Goal: Information Seeking & Learning: Compare options

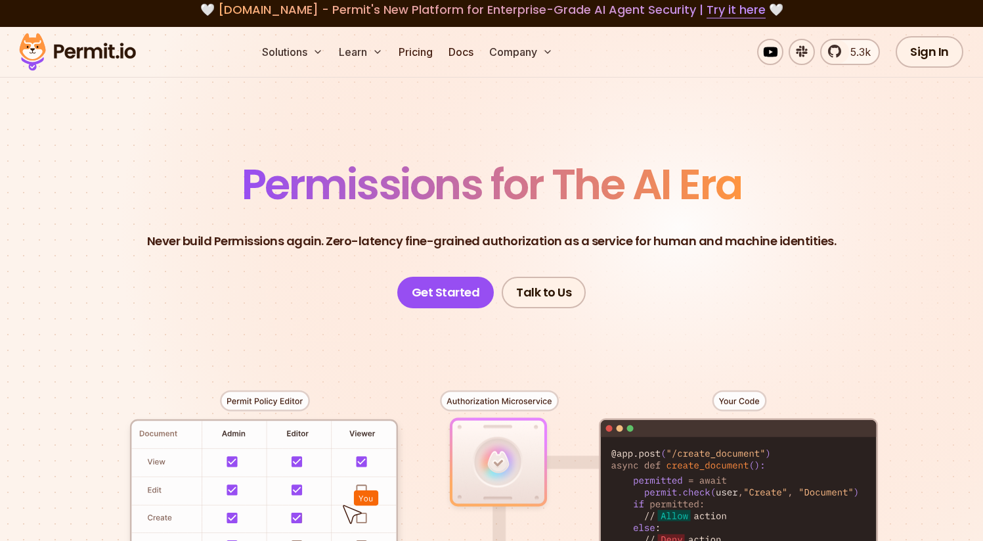
scroll to position [5, 0]
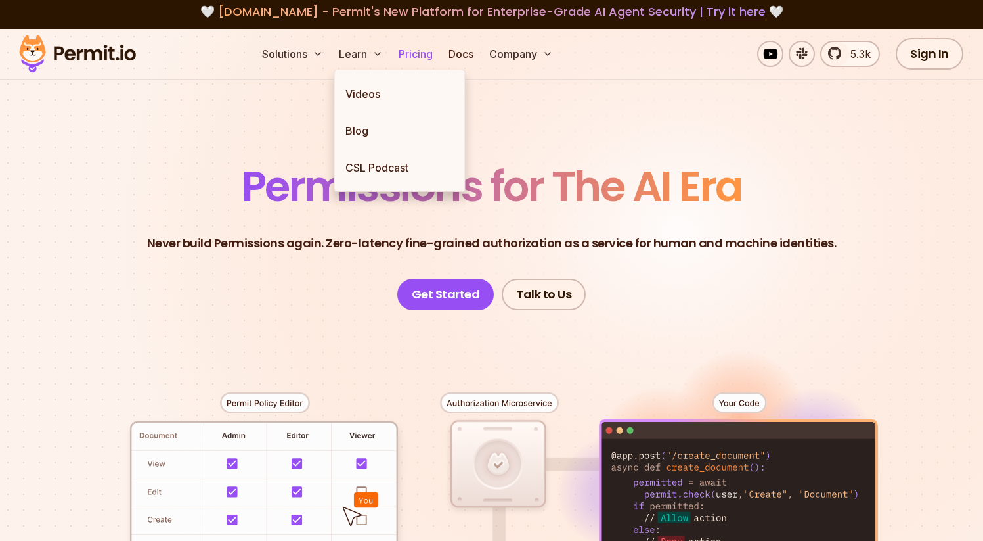
click at [415, 46] on link "Pricing" at bounding box center [415, 54] width 45 height 26
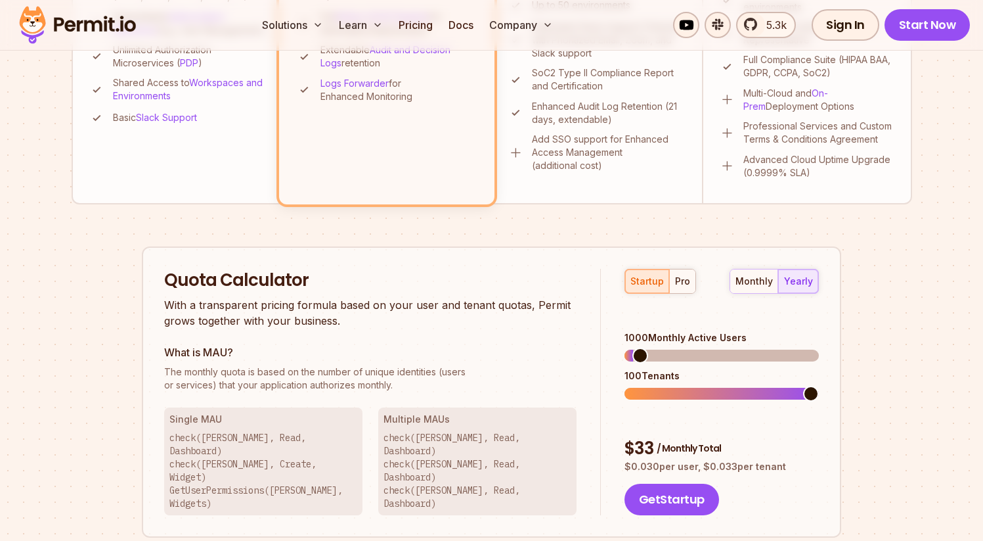
scroll to position [652, 0]
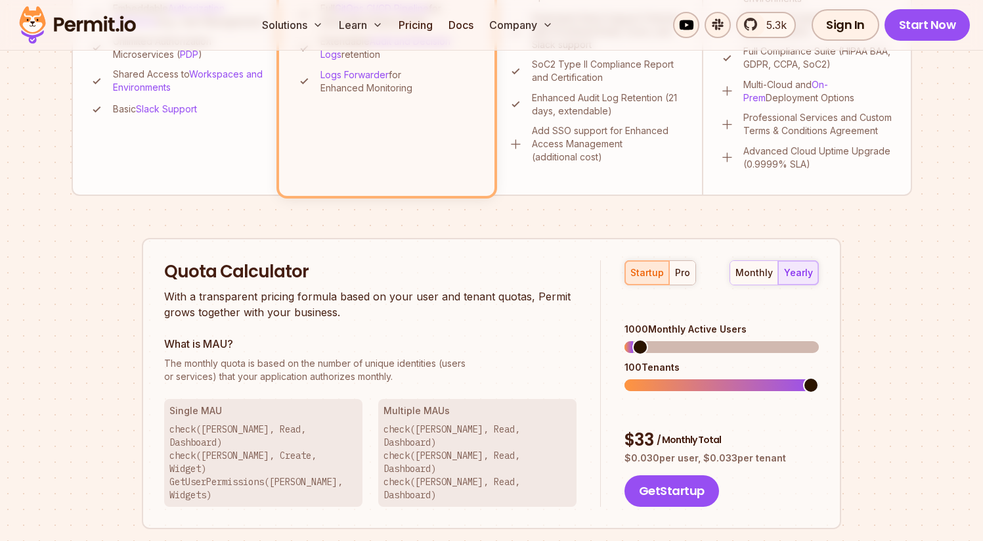
click at [231, 296] on p "With a transparent pricing formula based on your user and tenant quotas, Permit…" at bounding box center [370, 304] width 413 height 32
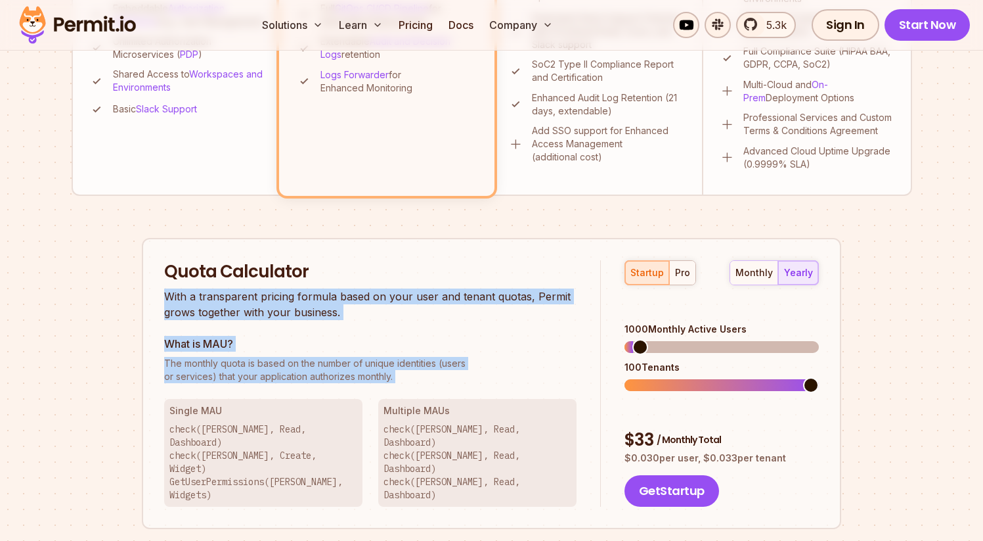
drag, startPoint x: 231, startPoint y: 296, endPoint x: 259, endPoint y: 381, distance: 89.9
click at [259, 381] on div "Quota Calculator With a transparent pricing formula based on your user and tena…" at bounding box center [382, 383] width 437 height 247
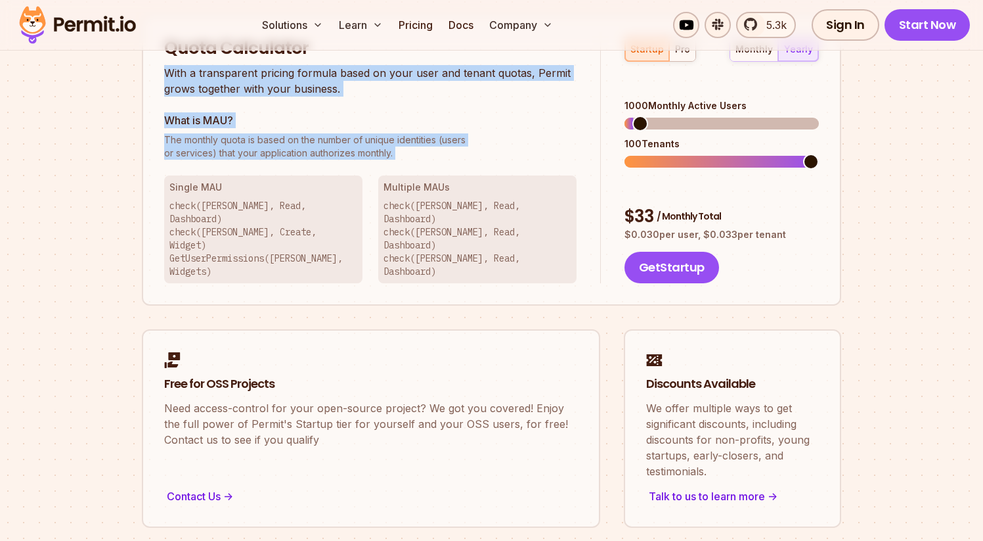
scroll to position [892, 0]
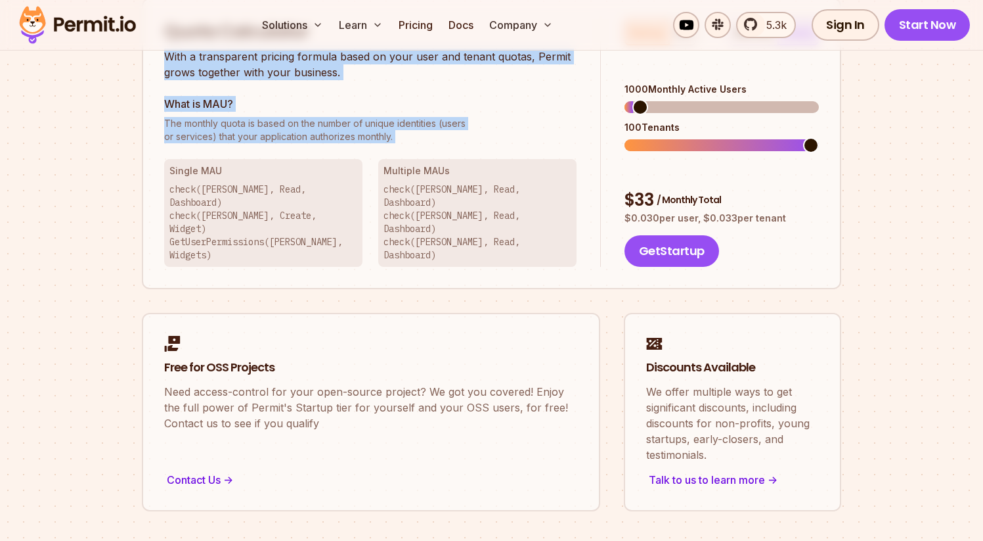
click at [259, 384] on p "Need access-control for your open-source project? We got you covered! Enjoy the…" at bounding box center [371, 407] width 414 height 47
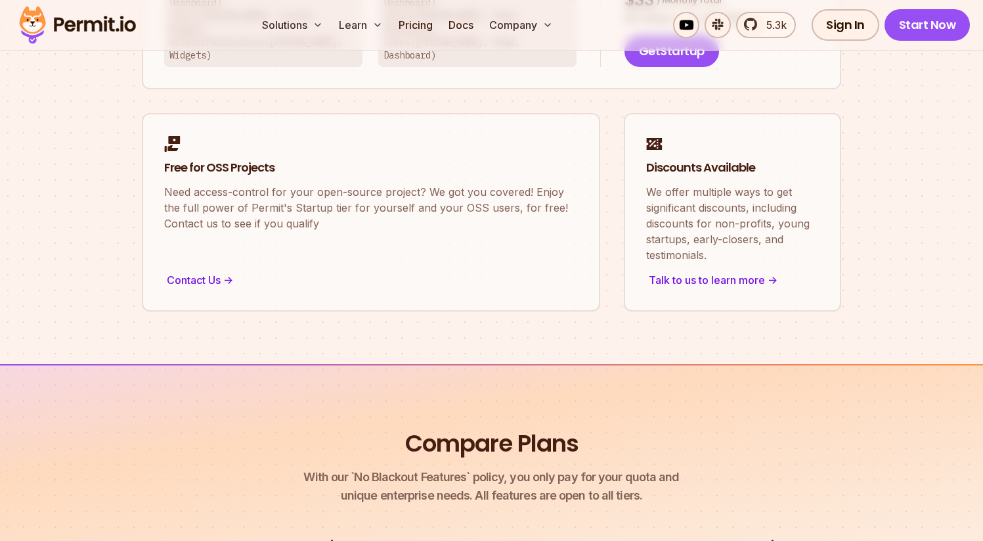
scroll to position [1098, 0]
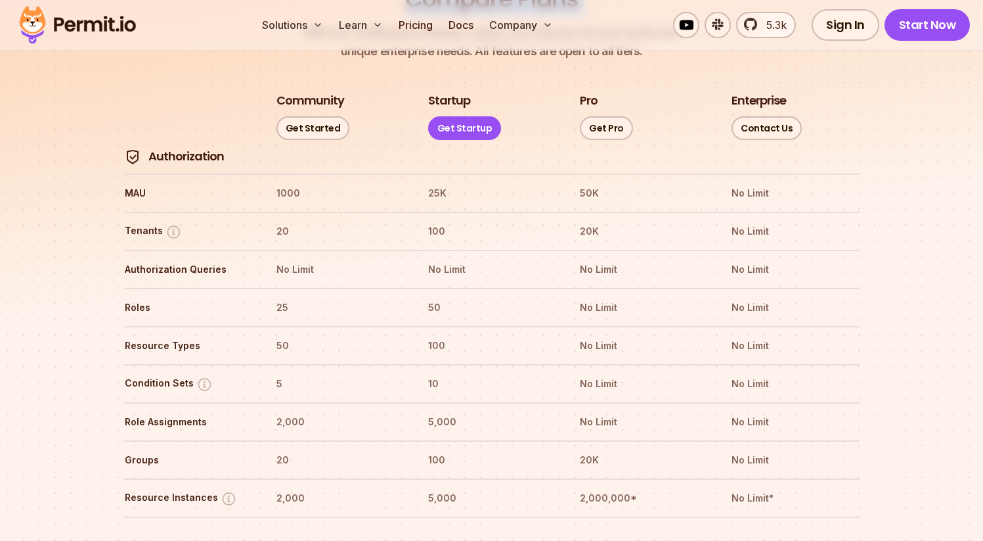
scroll to position [1538, 0]
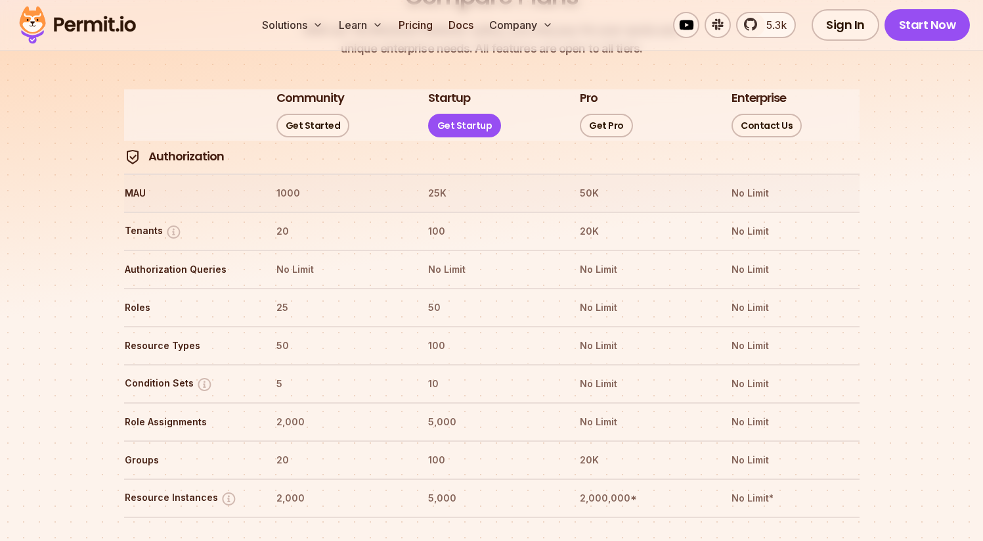
click at [285, 183] on th "1000" at bounding box center [340, 193] width 128 height 21
click at [284, 221] on th "20" at bounding box center [340, 231] width 128 height 21
click at [298, 259] on th "No Limit" at bounding box center [340, 269] width 128 height 21
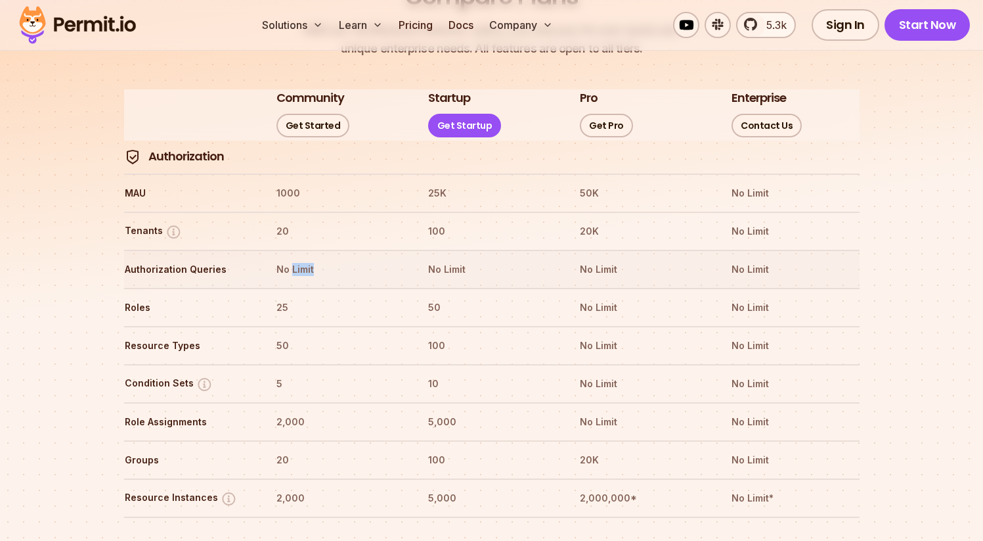
click at [298, 259] on th "No Limit" at bounding box center [340, 269] width 128 height 21
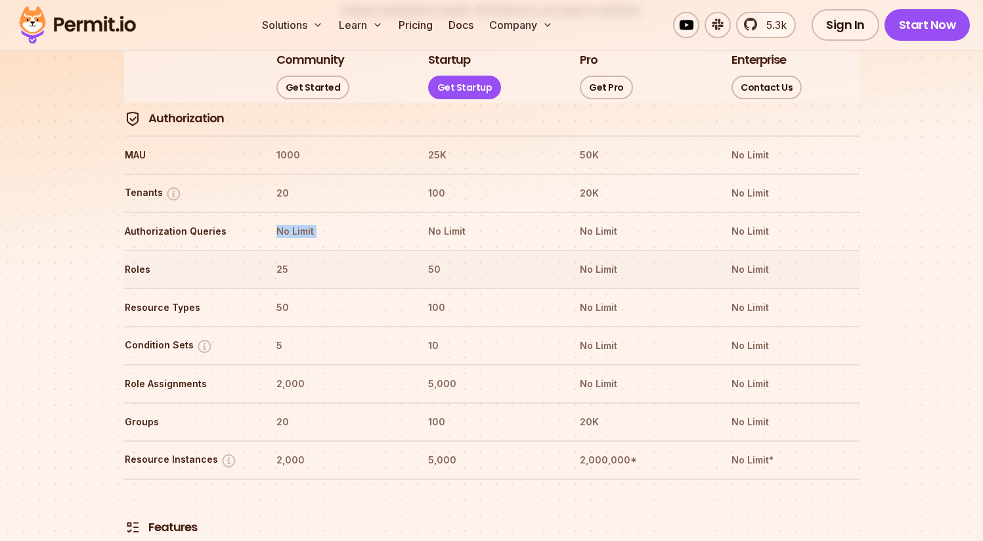
scroll to position [1590, 0]
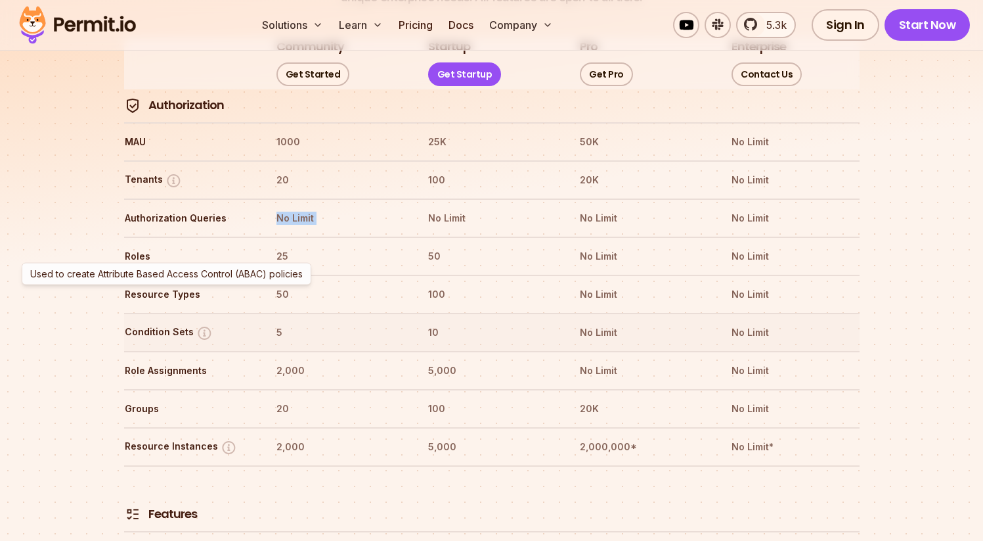
click at [202, 325] on img at bounding box center [204, 333] width 16 height 16
click at [196, 325] on img at bounding box center [204, 333] width 16 height 16
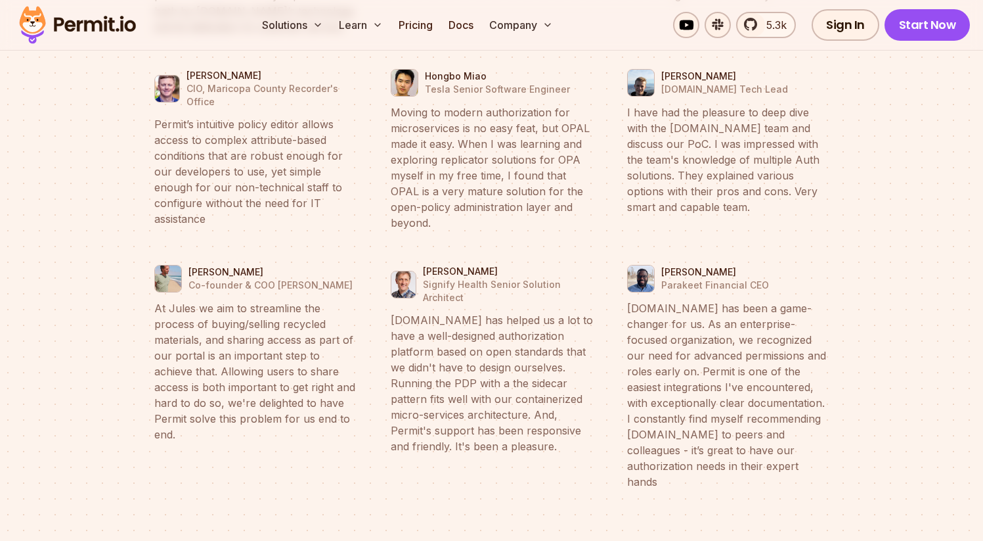
scroll to position [5218, 0]
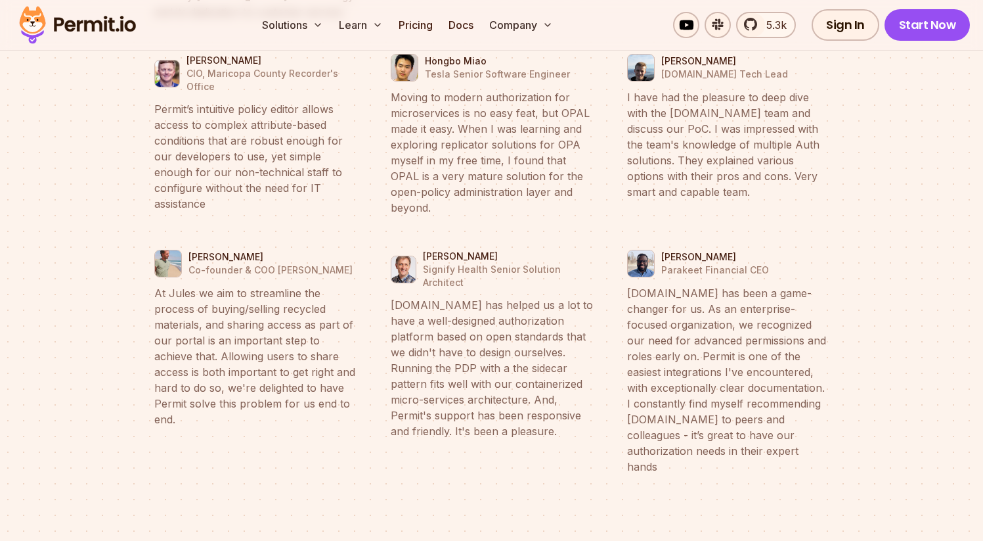
click at [452, 304] on blockquote "[DOMAIN_NAME] has helped us a lot to have a well-designed authorization platfor…" at bounding box center [492, 368] width 202 height 142
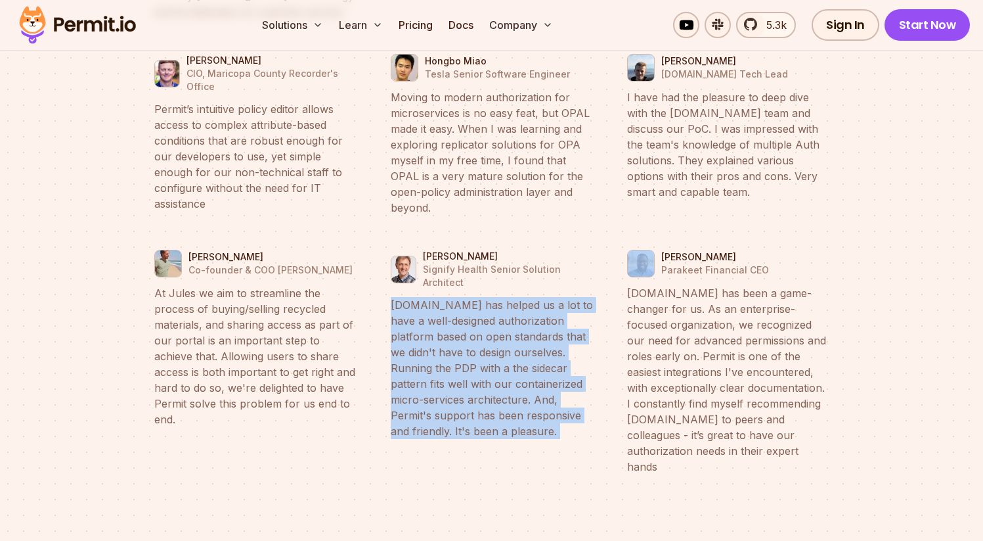
click at [452, 304] on blockquote "[DOMAIN_NAME] has helped us a lot to have a well-designed authorization platfor…" at bounding box center [492, 368] width 202 height 142
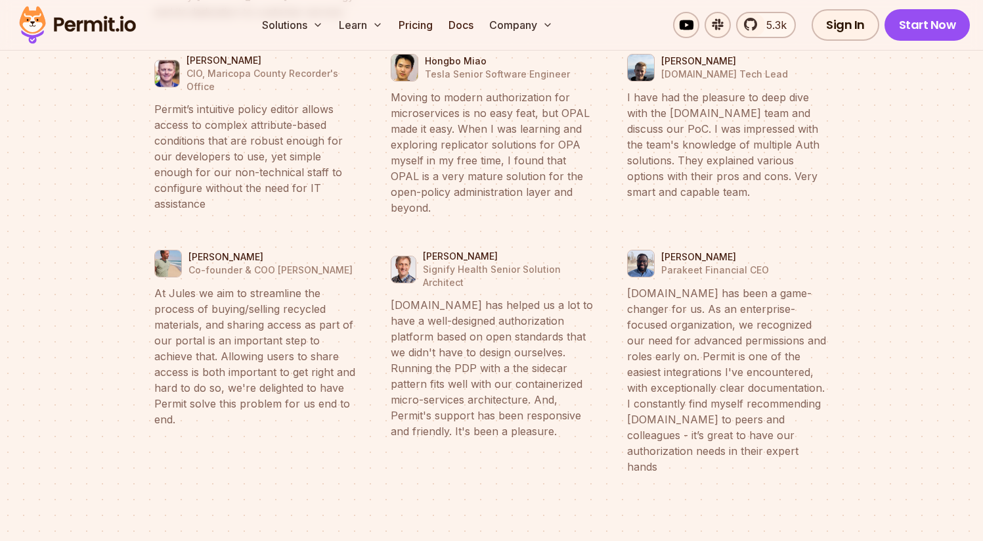
click at [665, 328] on blockquote "[DOMAIN_NAME] has been a game-changer for us. As an enterprise-focused organiza…" at bounding box center [728, 379] width 202 height 189
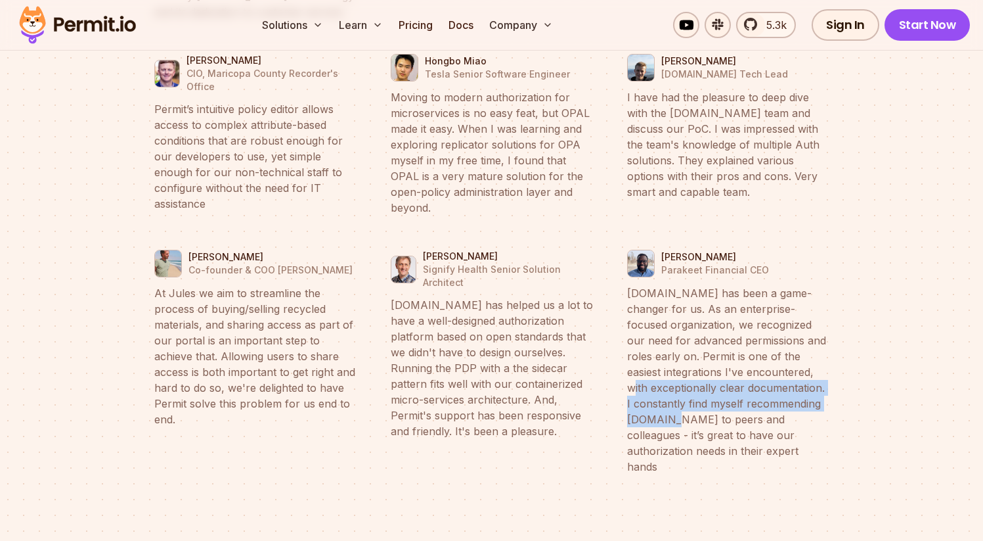
drag, startPoint x: 665, startPoint y: 328, endPoint x: 673, endPoint y: 365, distance: 37.6
click at [673, 365] on blockquote "[DOMAIN_NAME] has been a game-changer for us. As an enterprise-focused organiza…" at bounding box center [728, 379] width 202 height 189
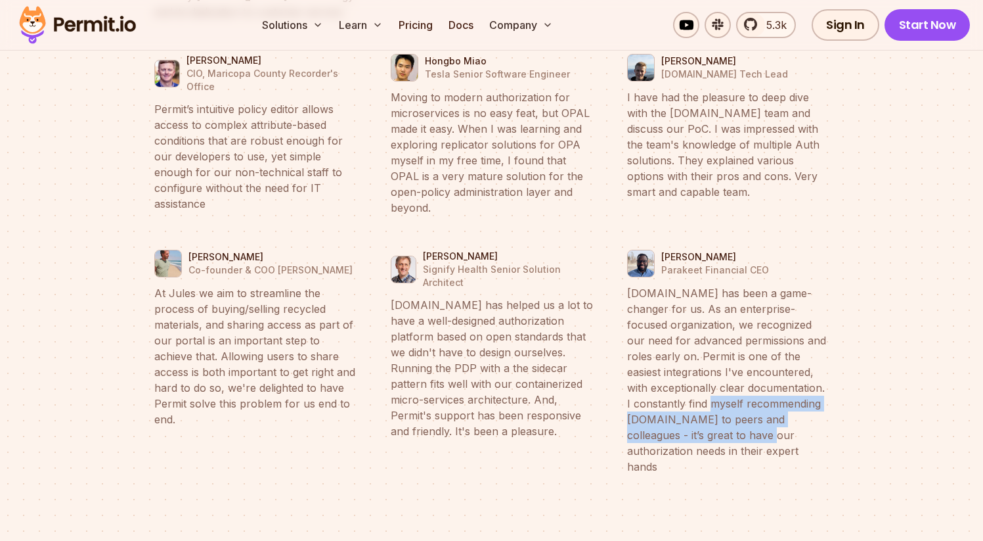
drag, startPoint x: 730, startPoint y: 345, endPoint x: 735, endPoint y: 383, distance: 38.5
click at [735, 383] on blockquote "[DOMAIN_NAME] has been a game-changer for us. As an enterprise-focused organiza…" at bounding box center [728, 379] width 202 height 189
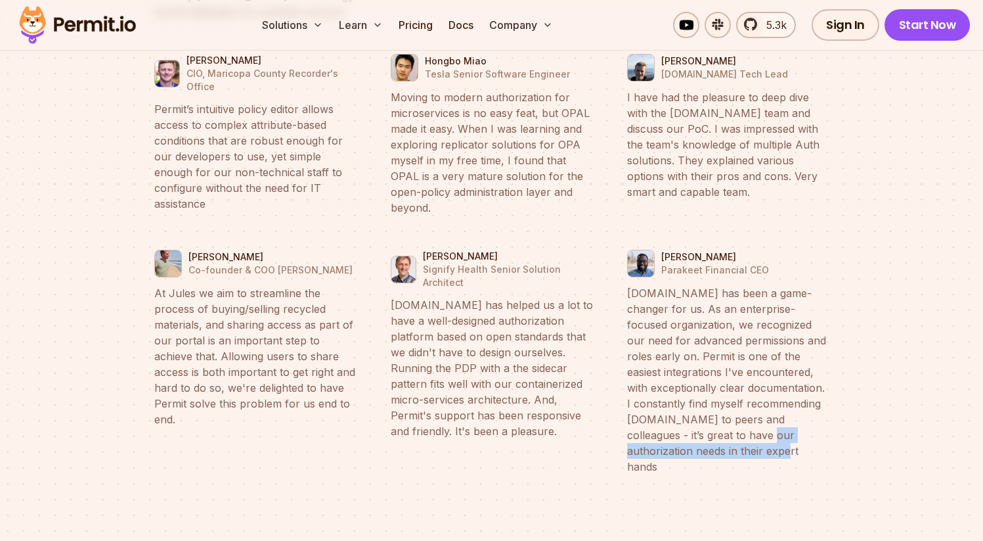
drag, startPoint x: 735, startPoint y: 383, endPoint x: 722, endPoint y: 447, distance: 65.1
click at [723, 439] on div "[PERSON_NAME] Granulate Founder & CTO At Granulate we optimize our customers’ m…" at bounding box center [492, 329] width 757 height 1077
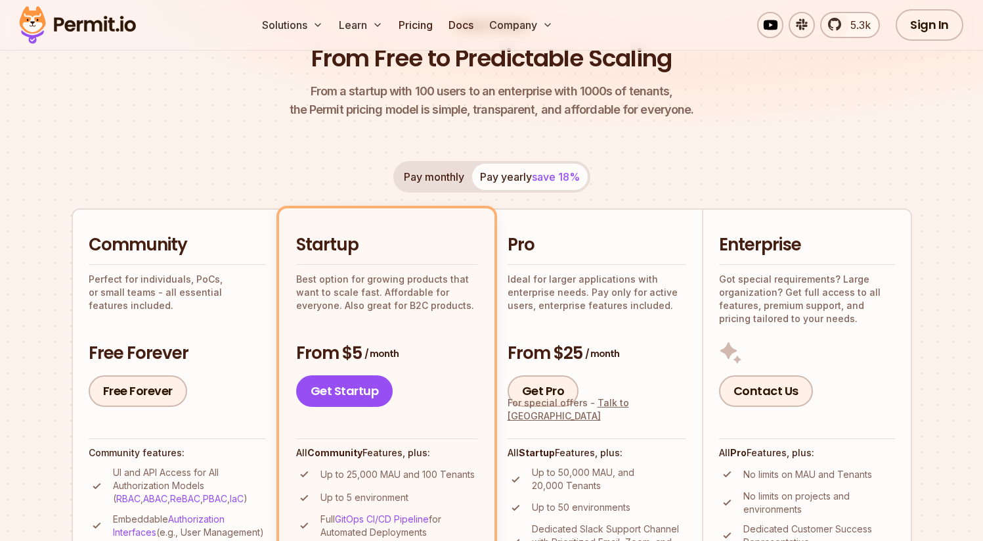
scroll to position [0, 0]
